Goal: Information Seeking & Learning: Learn about a topic

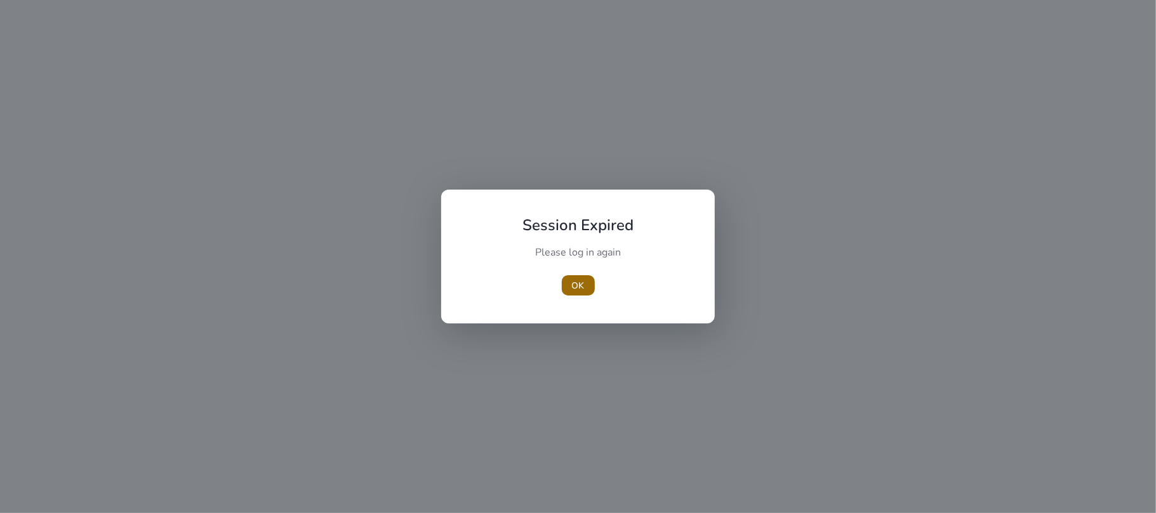
click at [580, 287] on span "OK" at bounding box center [578, 285] width 13 height 13
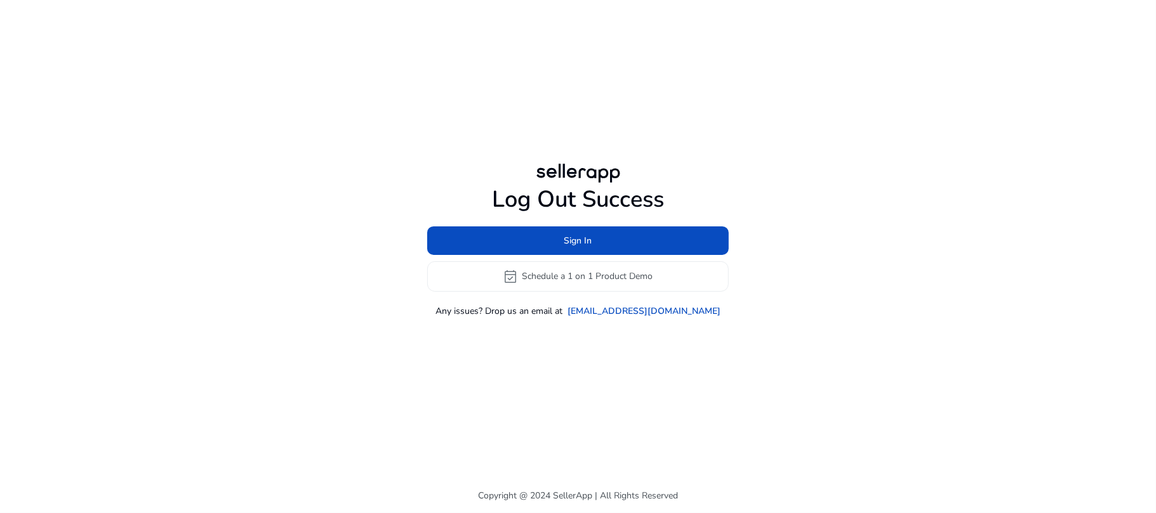
click at [532, 221] on div "Log Out Success Sign In event_available Schedule a 1 on 1 Product Demo Any issu…" at bounding box center [577, 251] width 301 height 131
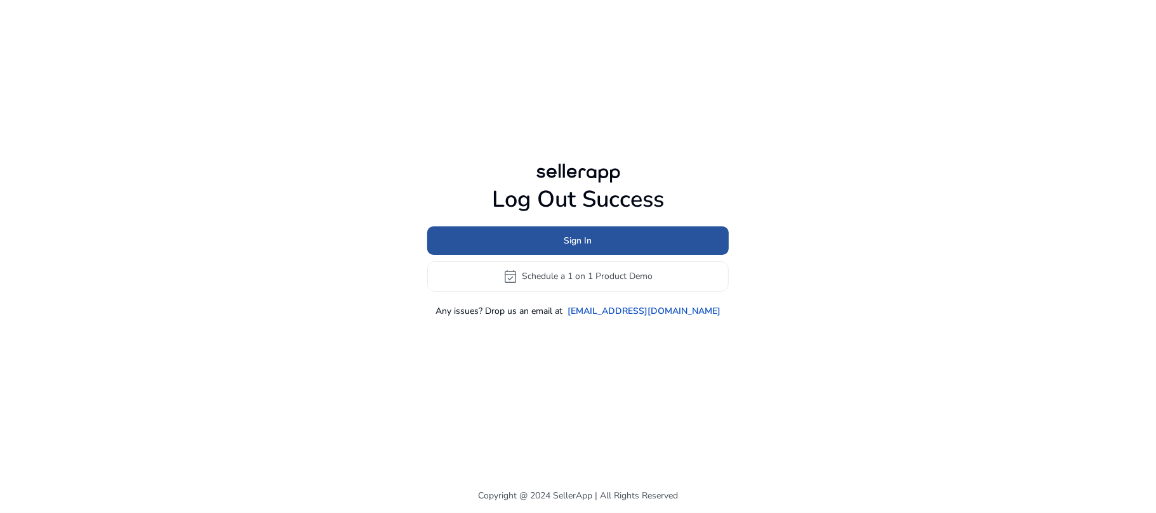
click at [532, 231] on span at bounding box center [577, 240] width 301 height 30
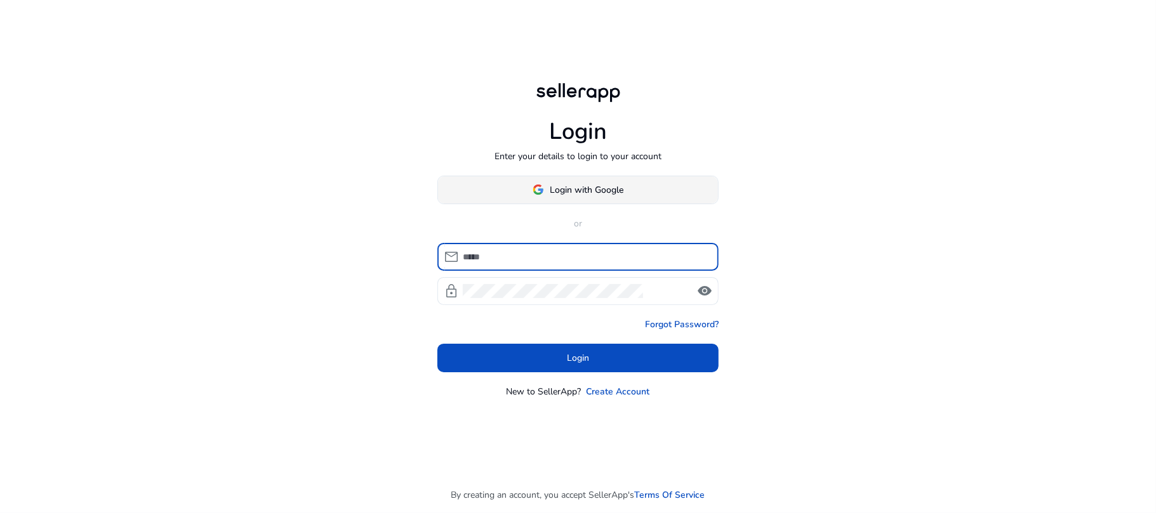
click at [597, 199] on span at bounding box center [578, 190] width 280 height 30
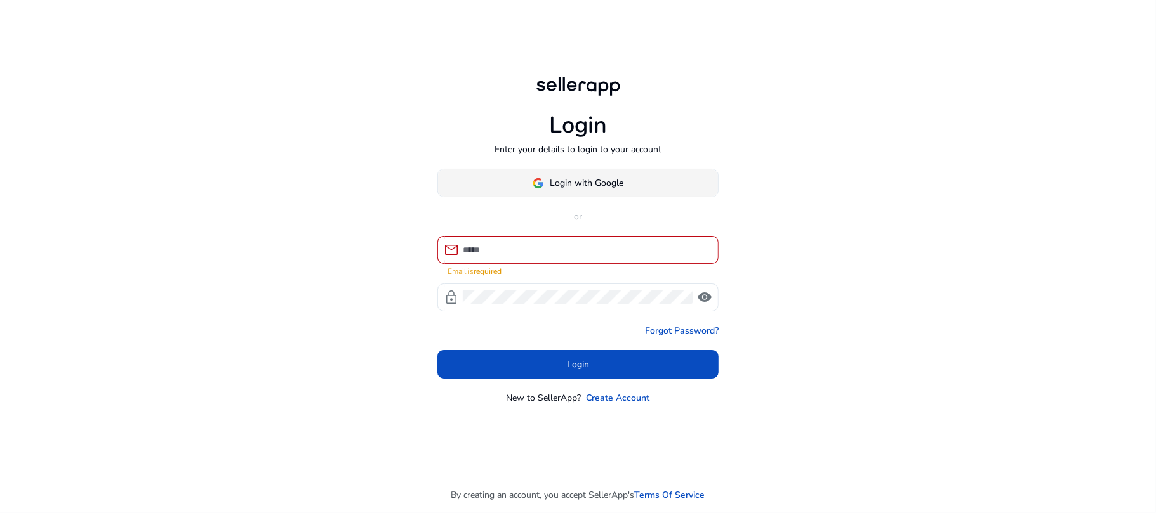
click at [579, 184] on span "Login with Google" at bounding box center [587, 182] width 74 height 13
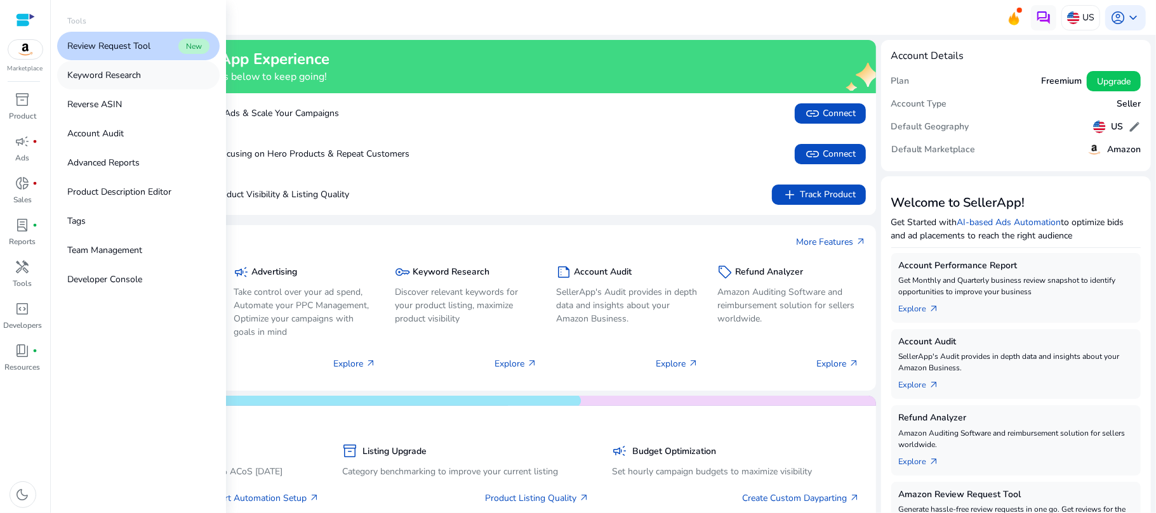
click at [158, 70] on link "Keyword Research" at bounding box center [138, 75] width 162 height 29
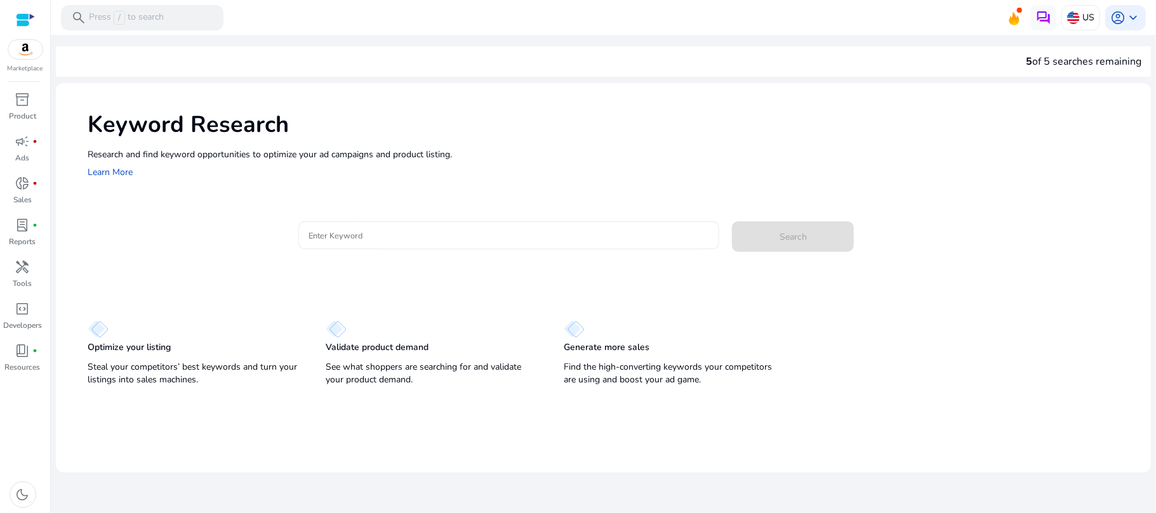
click at [423, 235] on input "Enter Keyword" at bounding box center [508, 235] width 401 height 14
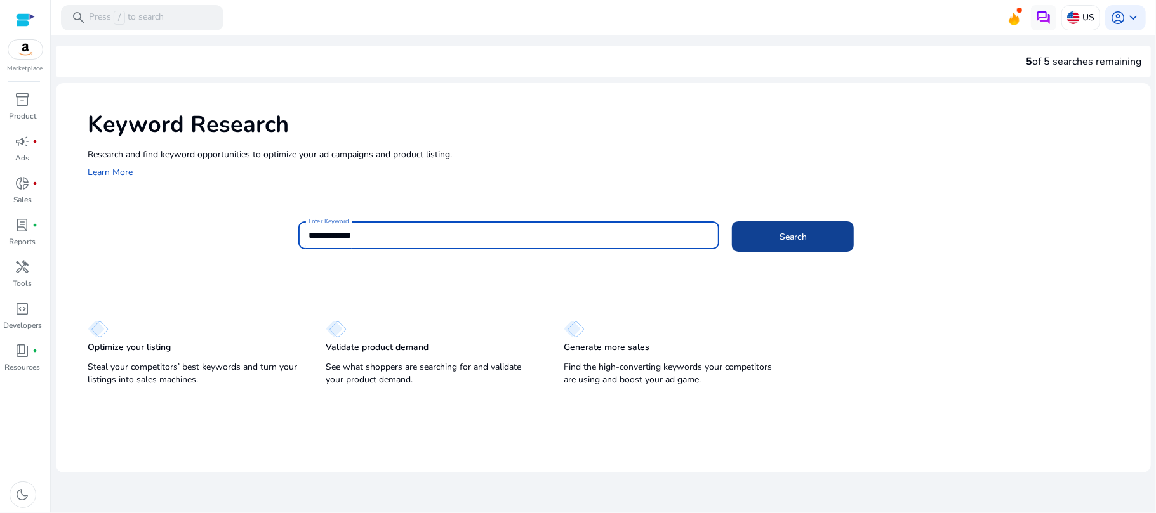
type input "**********"
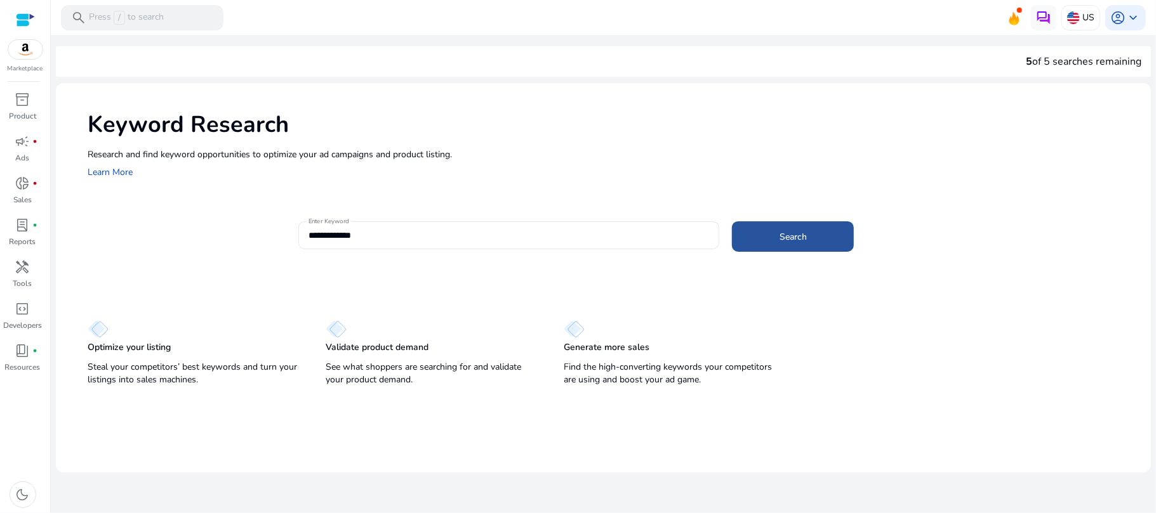
click at [807, 241] on span at bounding box center [793, 236] width 122 height 30
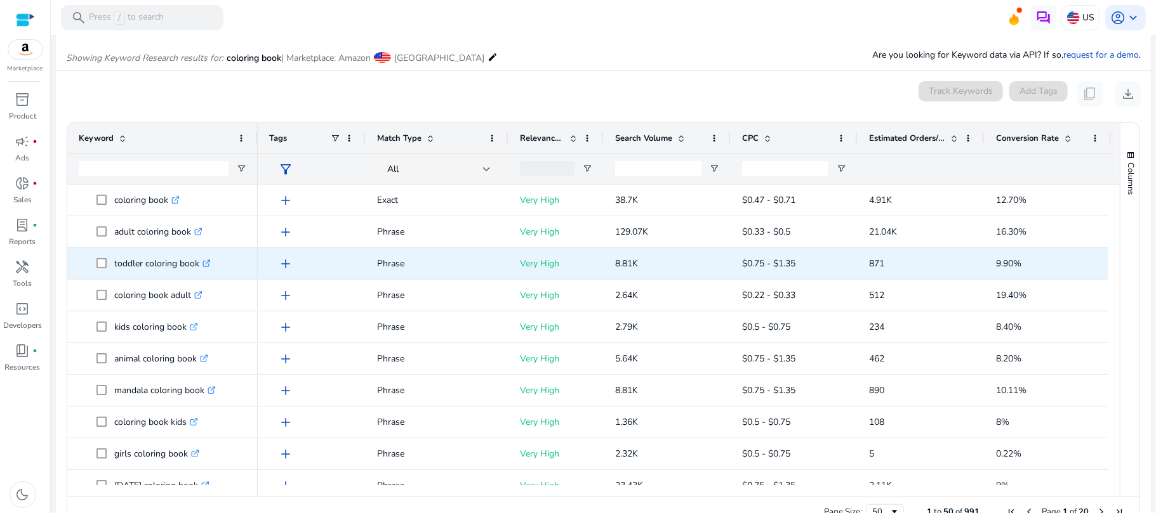
scroll to position [151, 0]
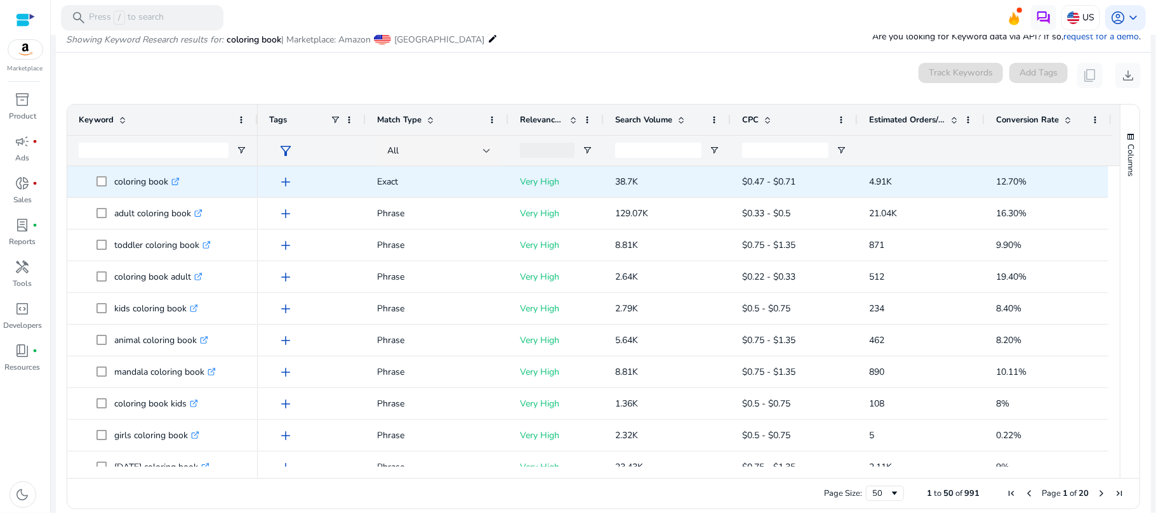
click at [180, 176] on link ".st0{fill:#2c8af8}" at bounding box center [173, 182] width 11 height 12
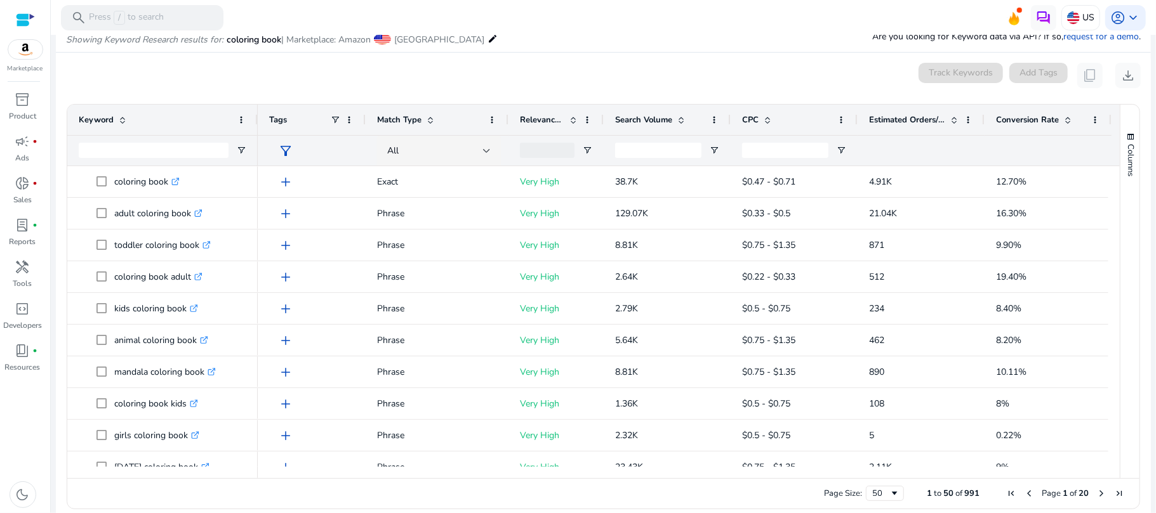
drag, startPoint x: 1113, startPoint y: 211, endPoint x: 1113, endPoint y: 226, distance: 15.2
click at [1119, 226] on div "Columns Keyword Column Labels Drag here to set column labels" at bounding box center [1129, 292] width 20 height 374
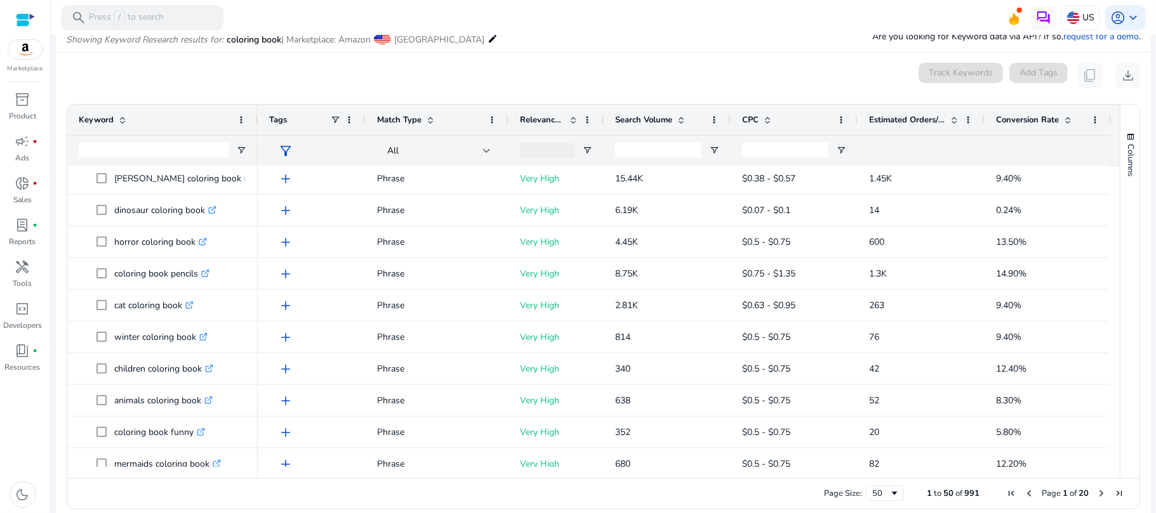
scroll to position [0, 0]
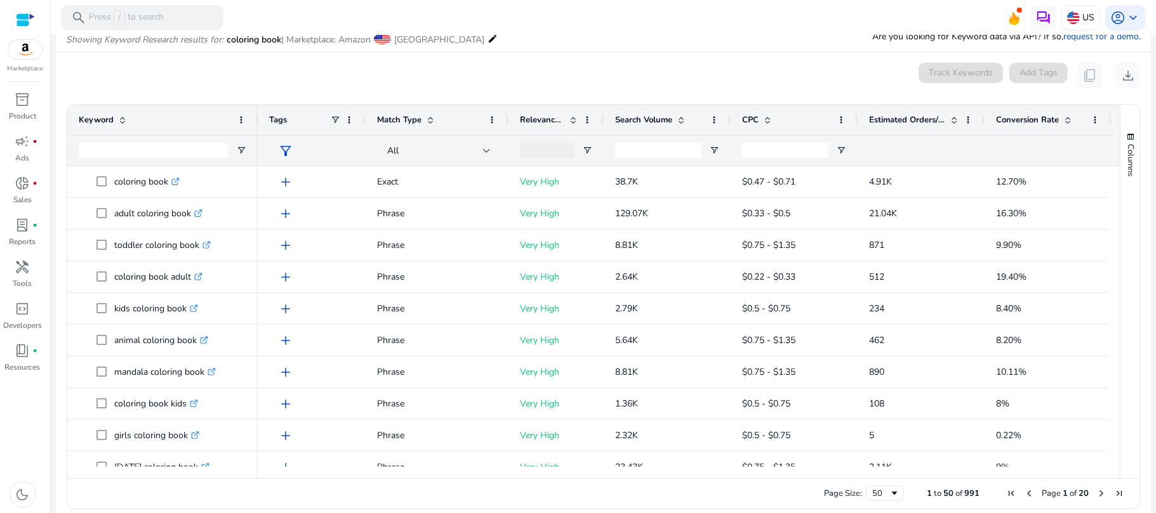
click at [897, 115] on span "Estimated Orders/Month" at bounding box center [907, 119] width 76 height 11
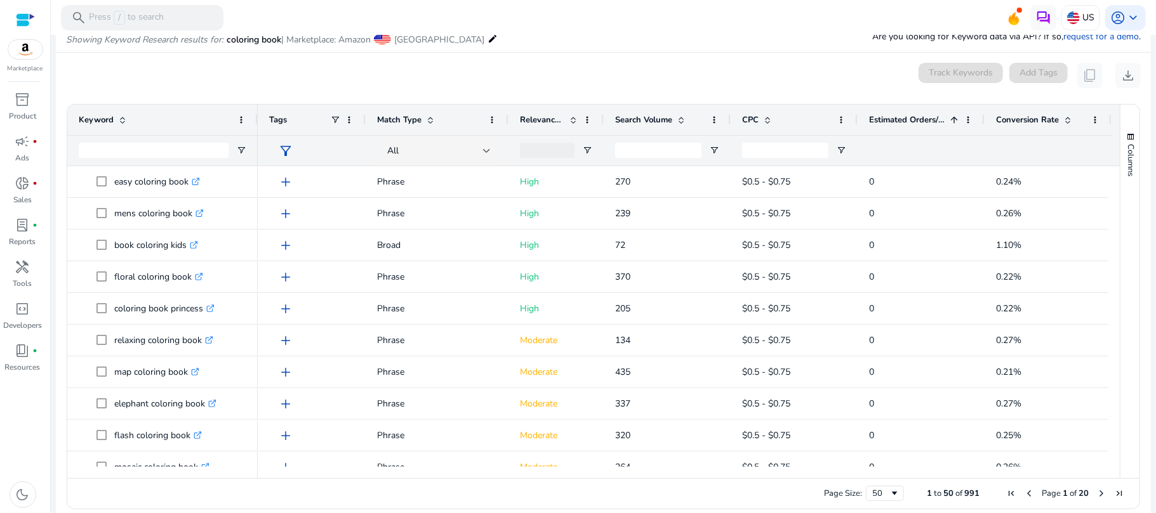
click at [897, 115] on span "Estimated Orders/Month" at bounding box center [907, 119] width 76 height 11
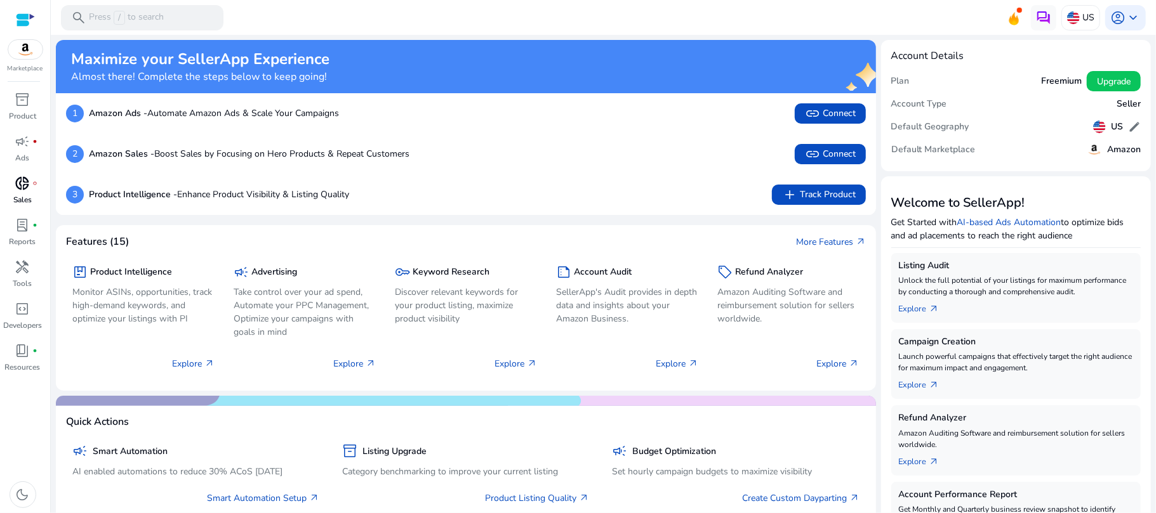
click at [24, 194] on p "Sales" at bounding box center [22, 199] width 18 height 11
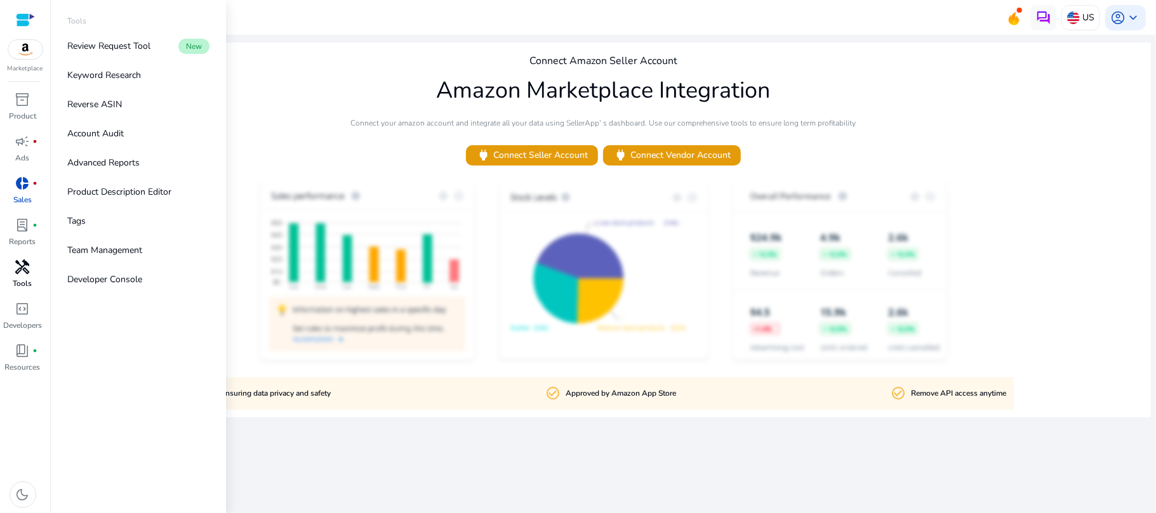
click at [27, 268] on span "handyman" at bounding box center [22, 267] width 15 height 15
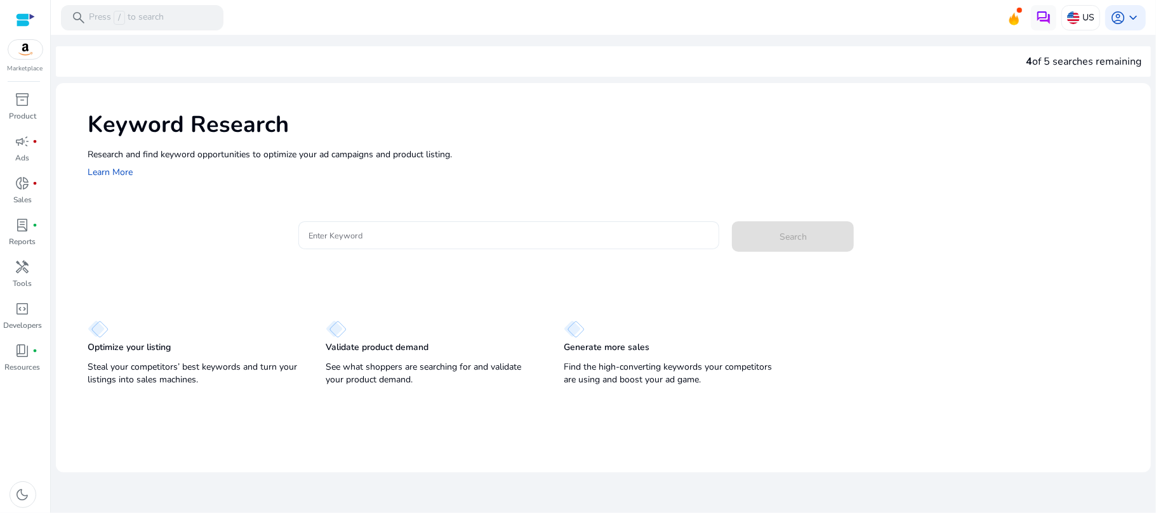
click at [399, 227] on div at bounding box center [508, 235] width 401 height 28
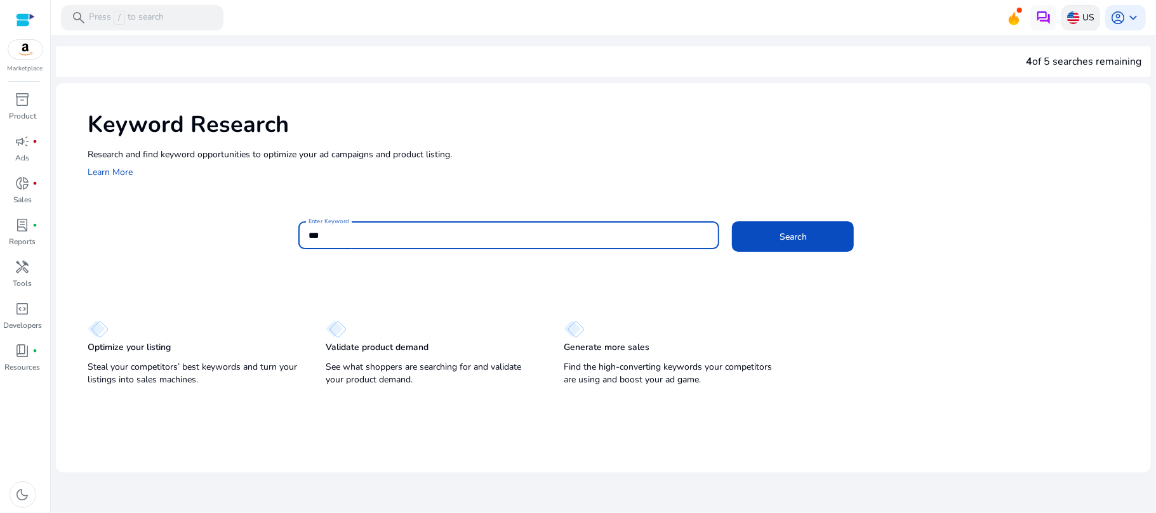
type input "***"
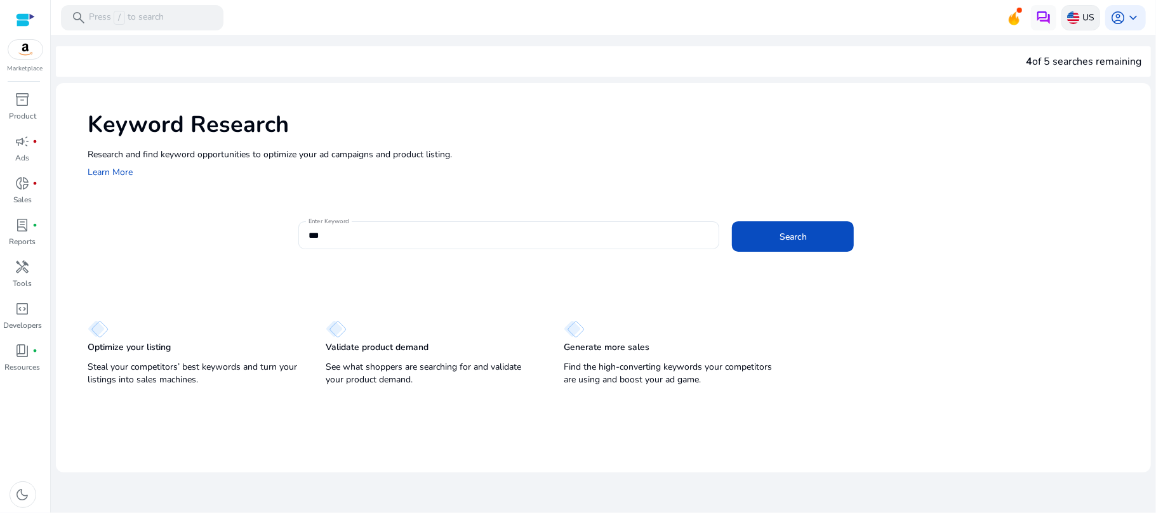
click at [1079, 20] on div "US" at bounding box center [1080, 17] width 39 height 25
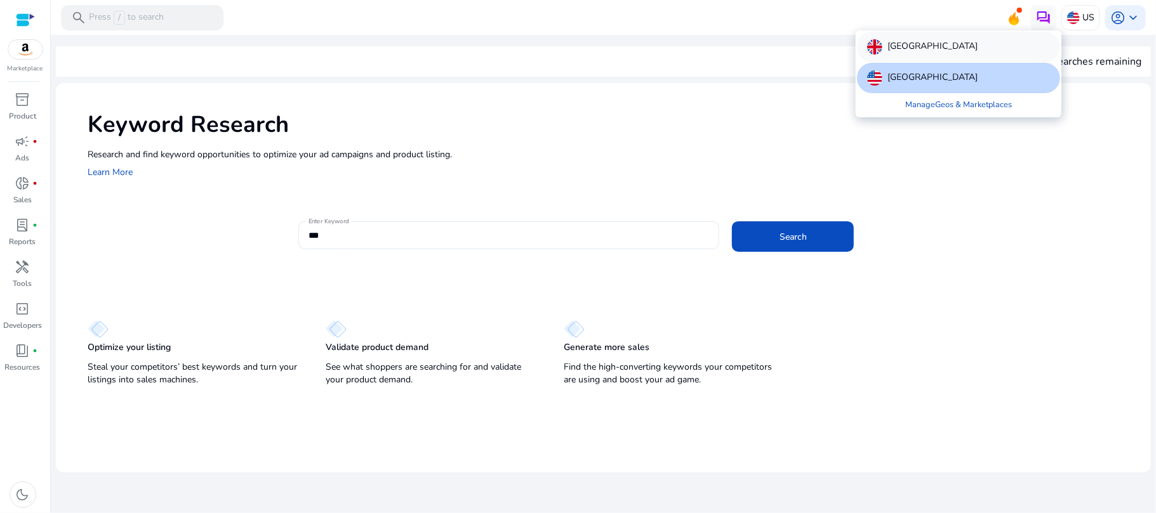
click at [943, 49] on p "[GEOGRAPHIC_DATA]" at bounding box center [932, 46] width 90 height 15
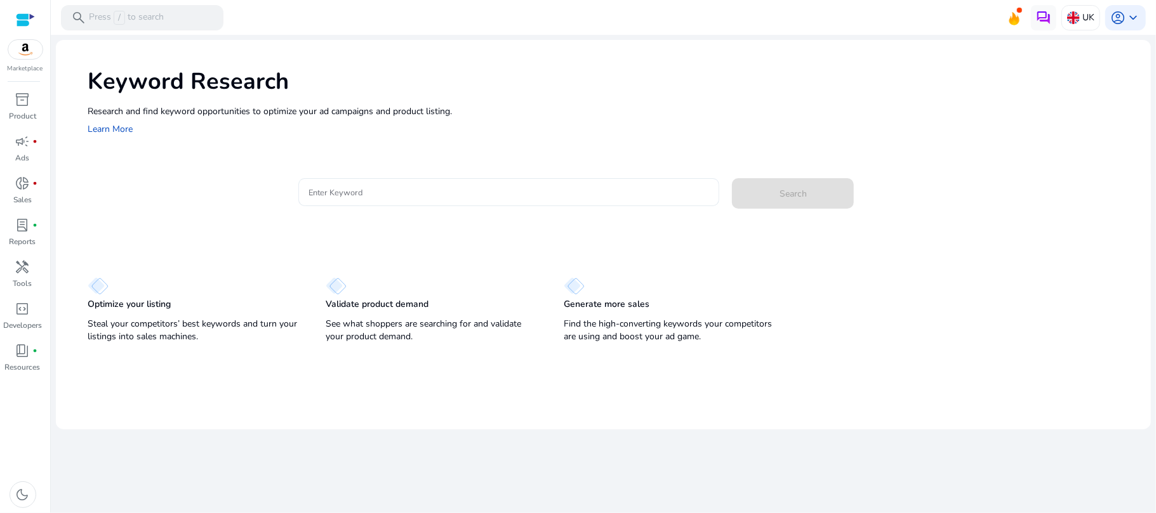
click at [452, 190] on div "Keyword Research Research and find keyword opportunities to optimize your [PERS…" at bounding box center [603, 193] width 1095 height 307
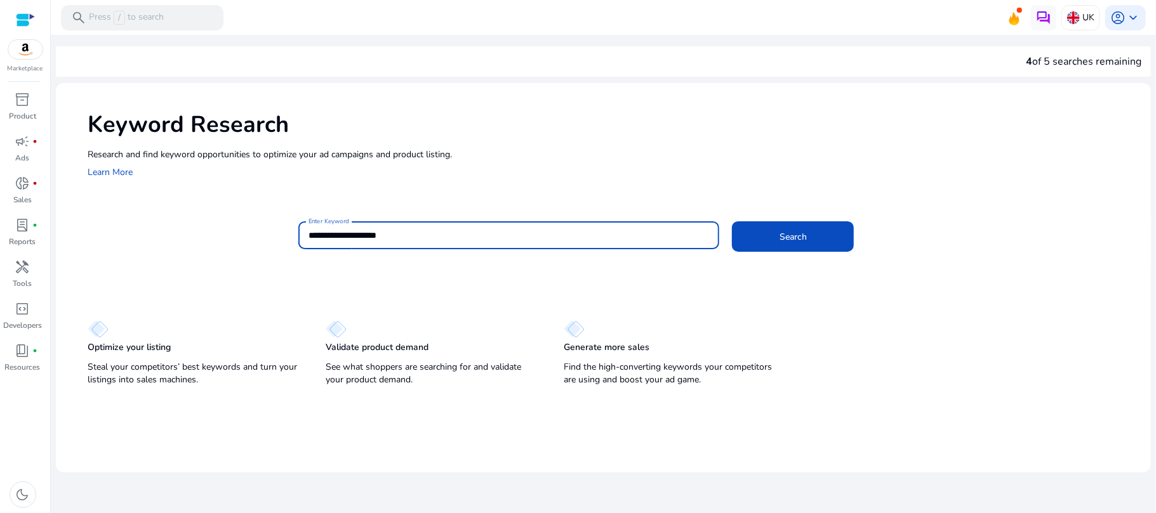
type input "**********"
click at [732, 221] on button "Search" at bounding box center [793, 236] width 122 height 30
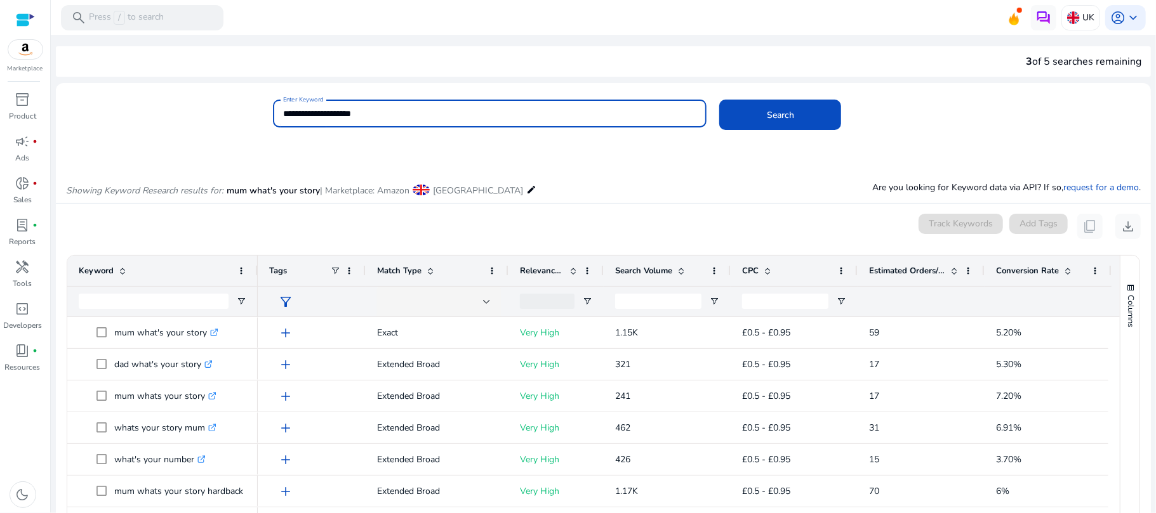
scroll to position [151, 0]
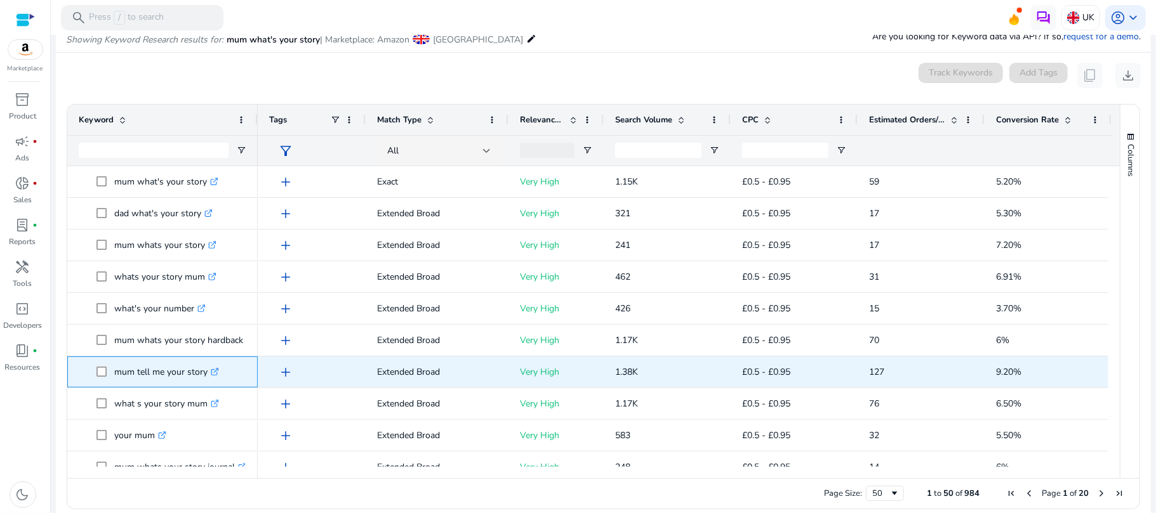
click at [211, 374] on link ".st0{fill:#2c8af8}" at bounding box center [213, 372] width 11 height 12
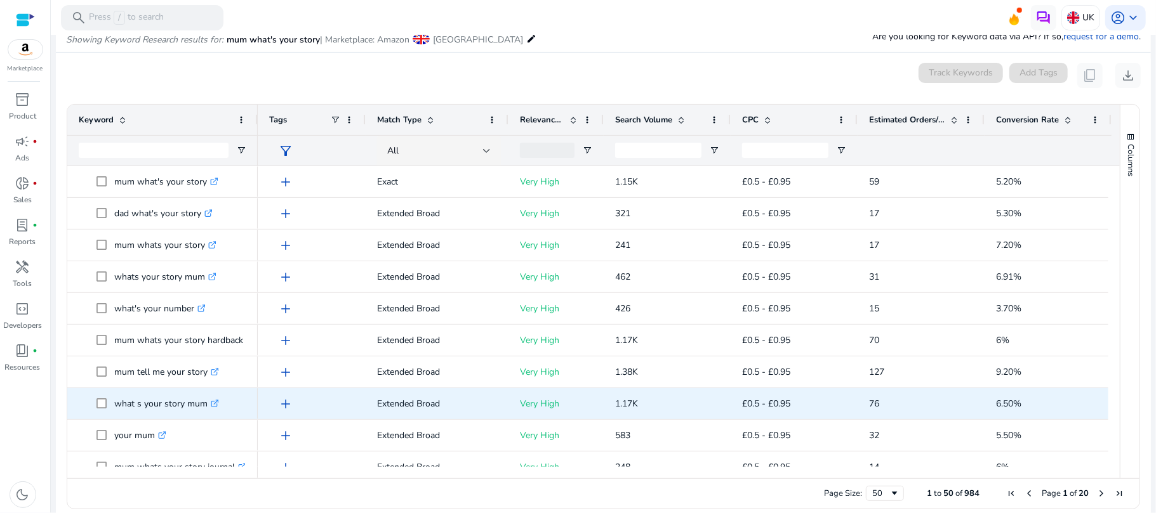
click at [216, 404] on icon at bounding box center [216, 402] width 4 height 4
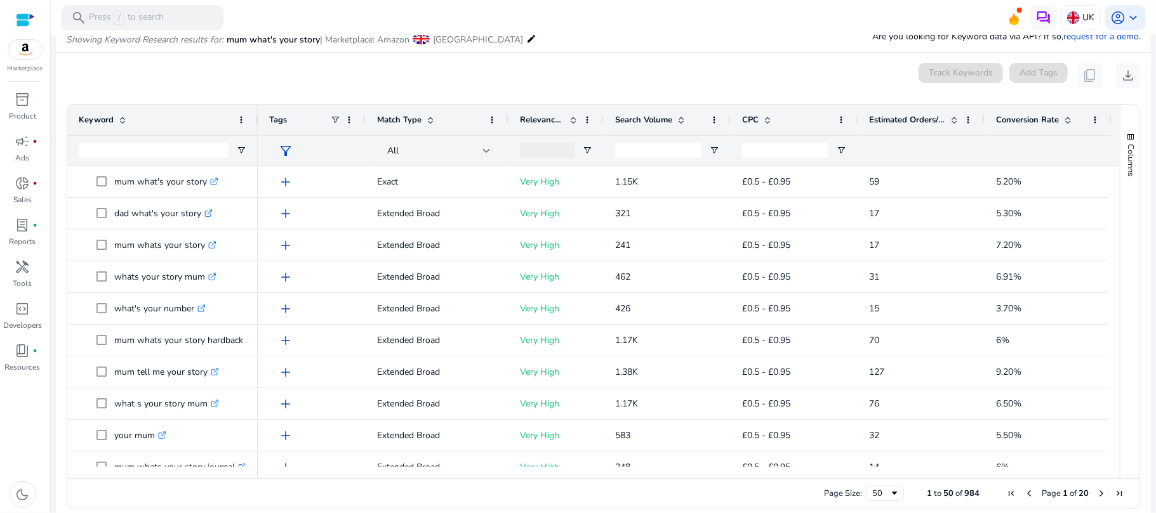
drag, startPoint x: 1108, startPoint y: 189, endPoint x: 1113, endPoint y: 259, distance: 70.0
click at [1113, 259] on div "Keyword Tags Match Type 59" at bounding box center [603, 292] width 1072 height 374
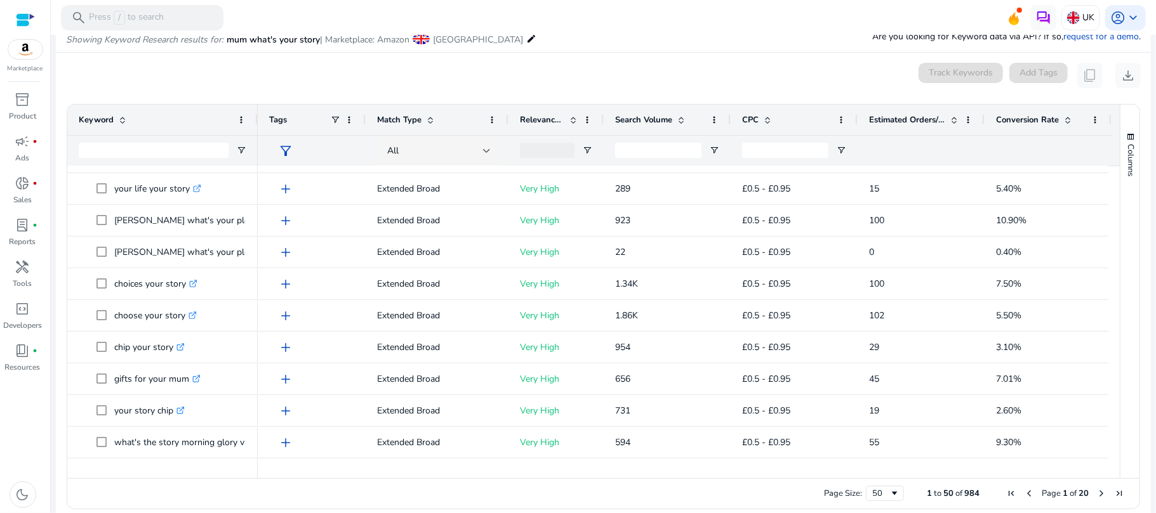
scroll to position [558, 0]
